Goal: Task Accomplishment & Management: Manage account settings

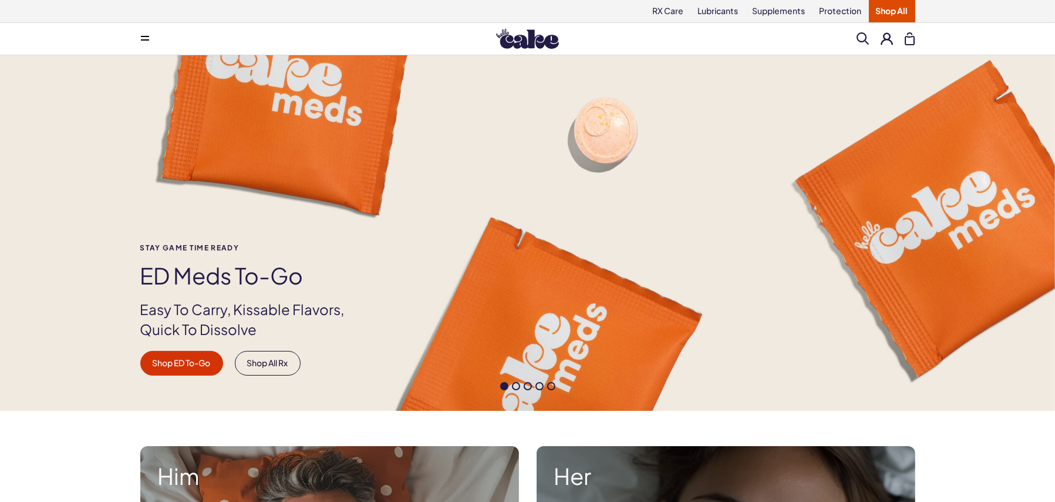
click at [890, 36] on button at bounding box center [888, 38] width 12 height 12
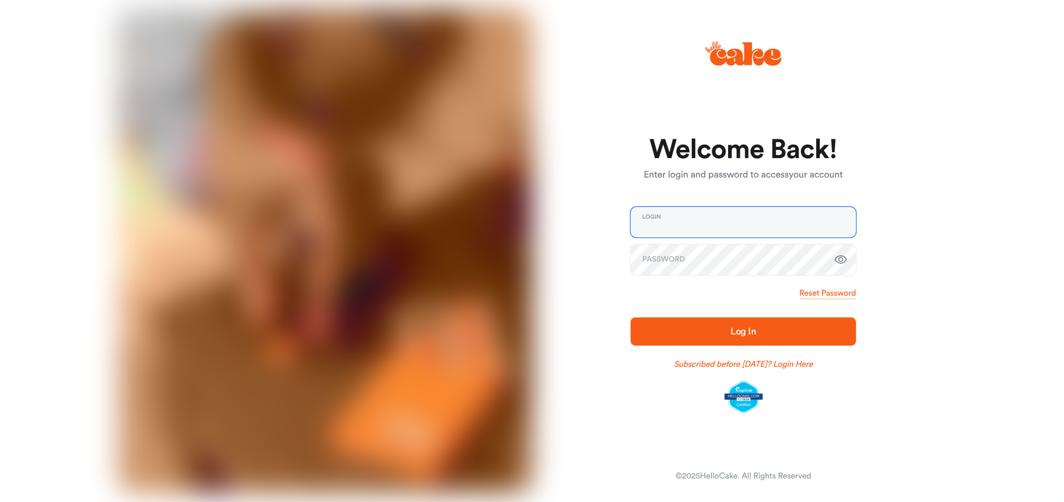
click at [709, 225] on input "email" at bounding box center [744, 222] width 226 height 31
type input "**********"
click at [718, 331] on span "Log In" at bounding box center [744, 331] width 188 height 14
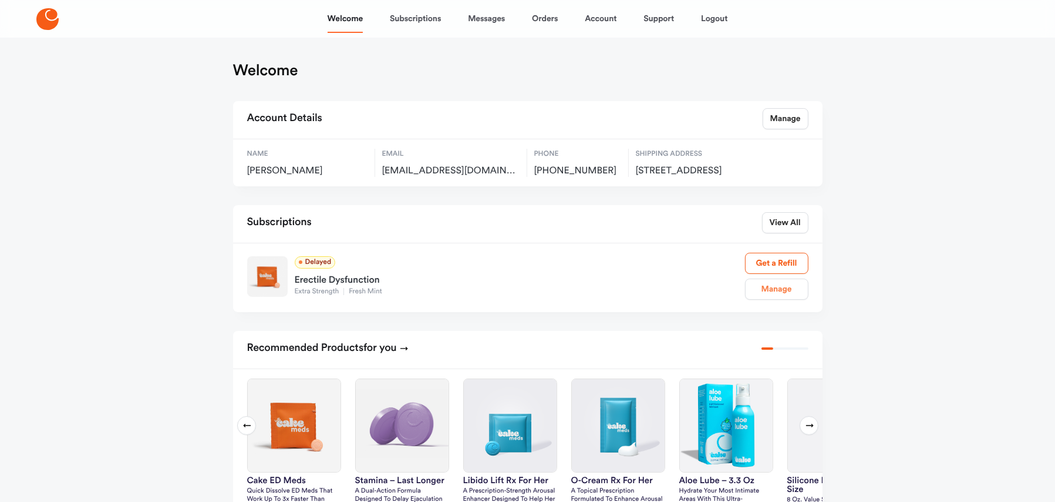
click at [779, 300] on link "Manage" at bounding box center [776, 288] width 63 height 21
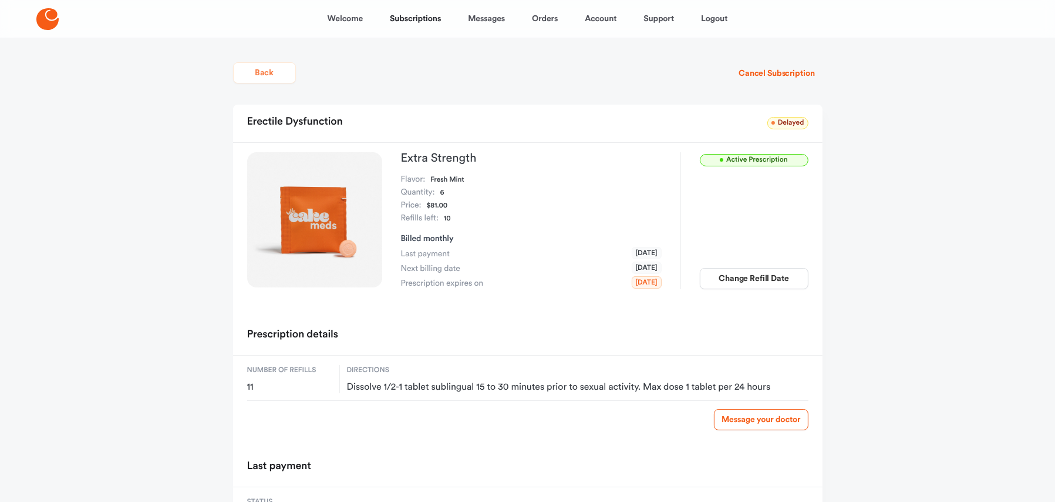
click at [274, 75] on button "Back" at bounding box center [264, 72] width 63 height 21
